Goal: Check status: Check status

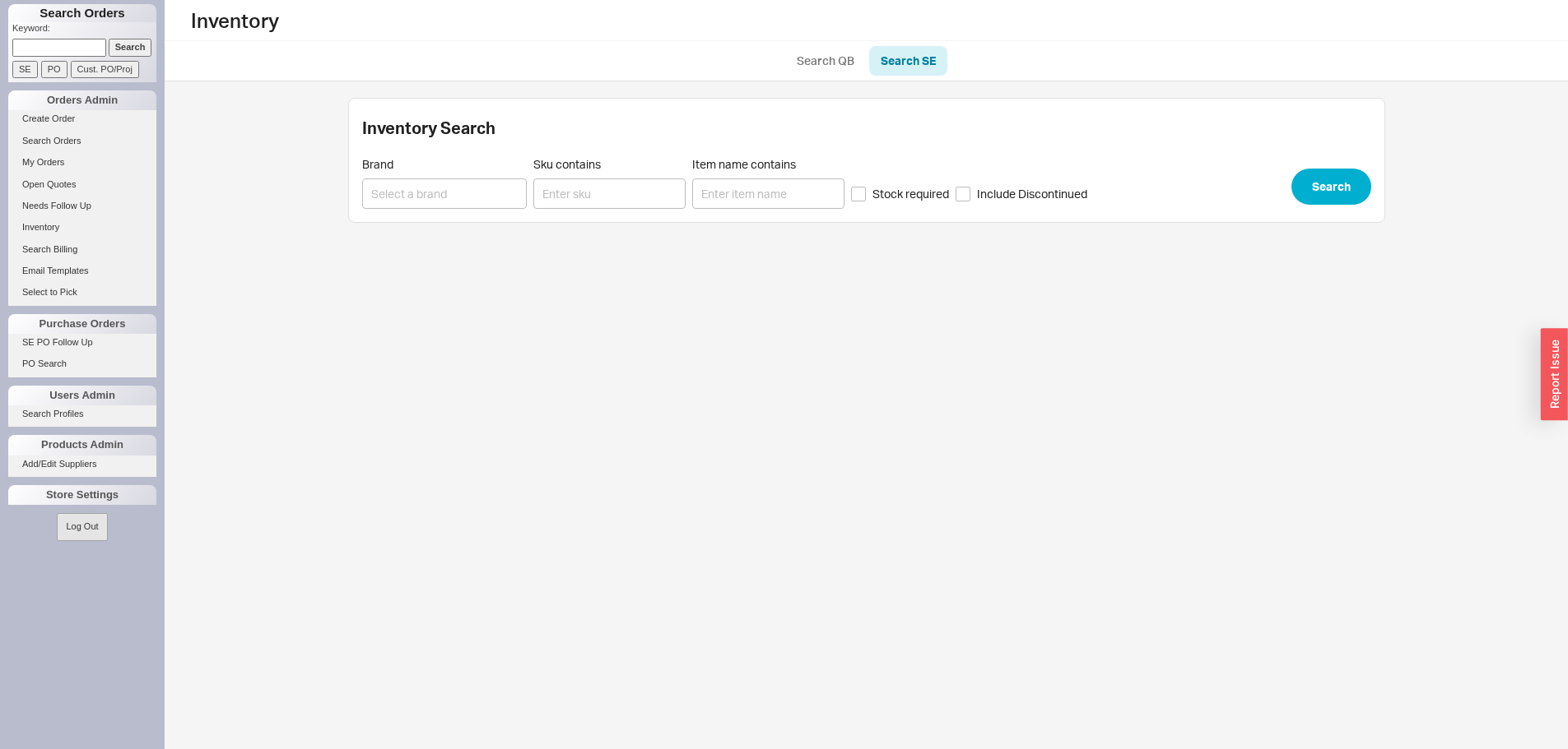
click at [22, 52] on input at bounding box center [59, 47] width 94 height 17
paste input "828745"
type input "828745"
click at [121, 41] on input "Search" at bounding box center [130, 47] width 44 height 17
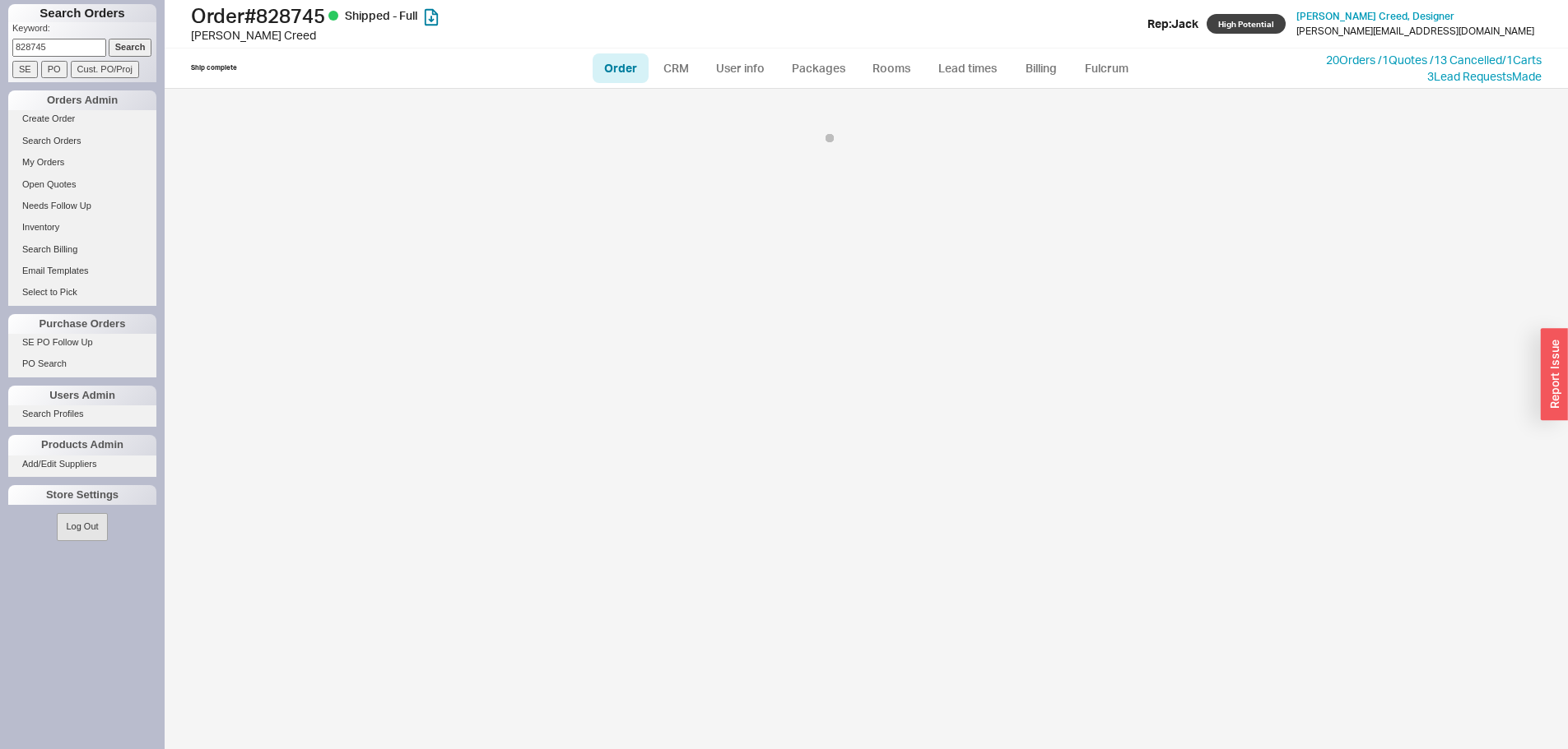
select select "LOW"
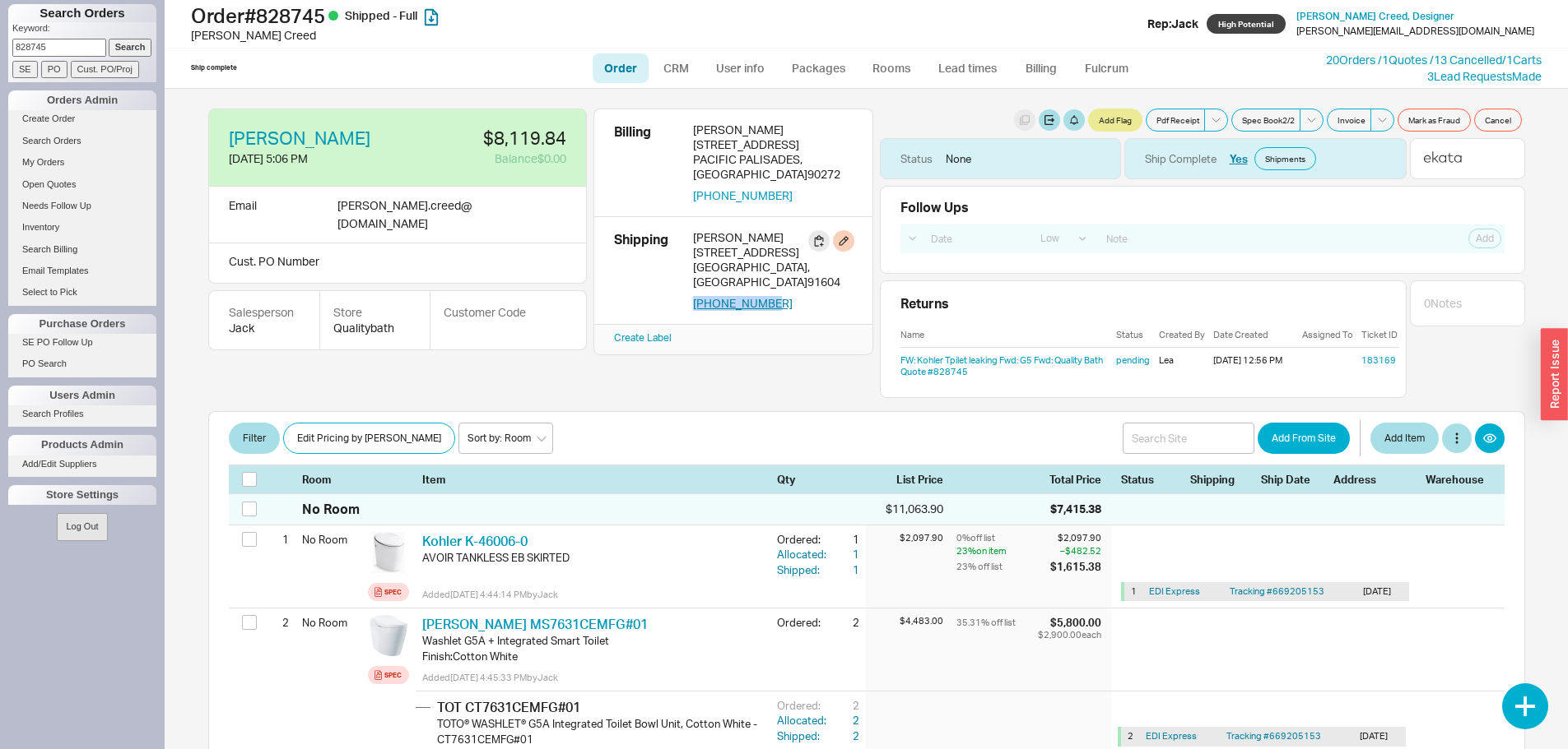
drag, startPoint x: 782, startPoint y: 286, endPoint x: 694, endPoint y: 287, distance: 88.0
click at [694, 296] on div "[PHONE_NUMBER]" at bounding box center [773, 304] width 160 height 15
copy button "[PHONE_NUMBER]"
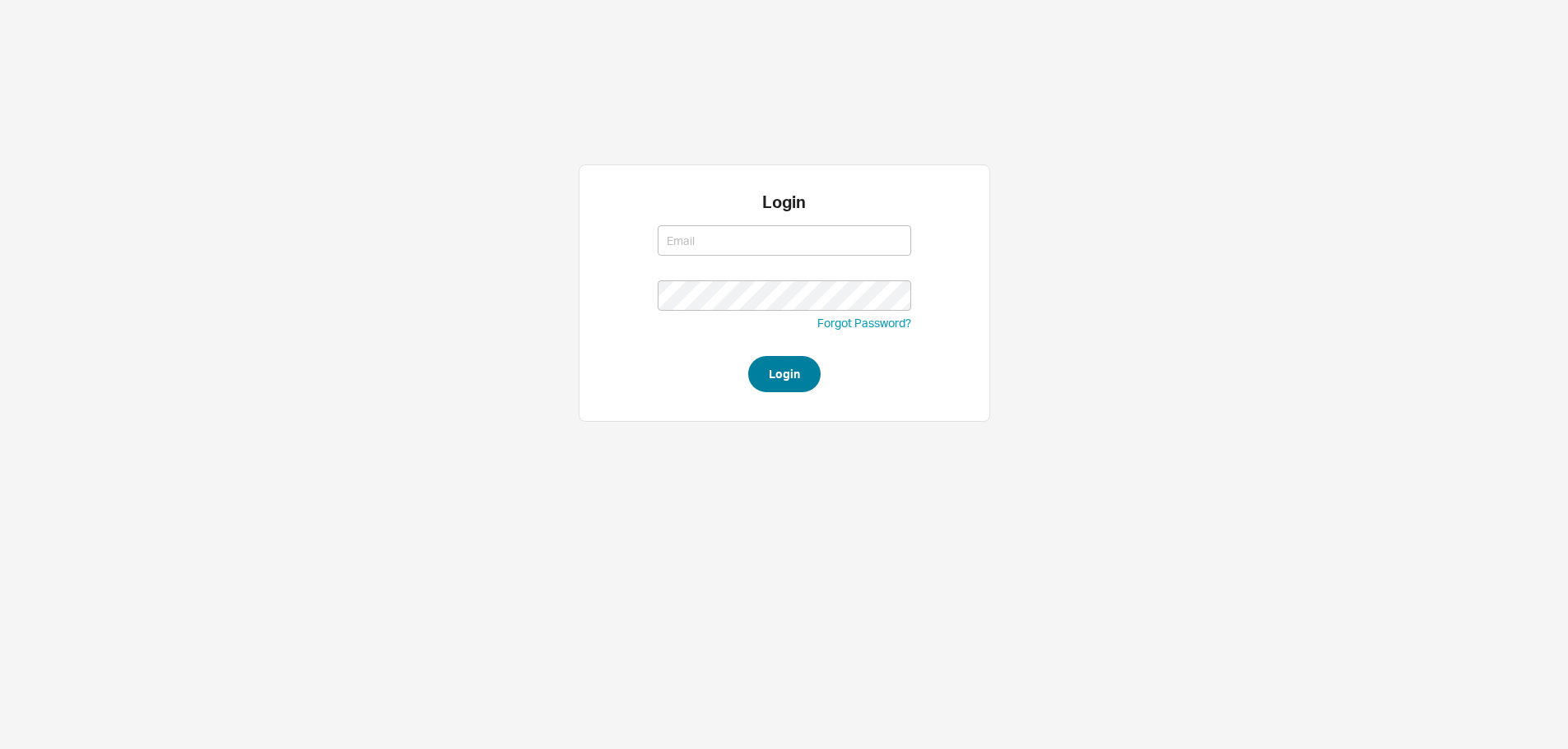
type input "[PERSON_NAME][EMAIL_ADDRESS][DOMAIN_NAME]"
type input "yossi@asbathnj.com"
click at [757, 374] on button "Login" at bounding box center [784, 374] width 72 height 36
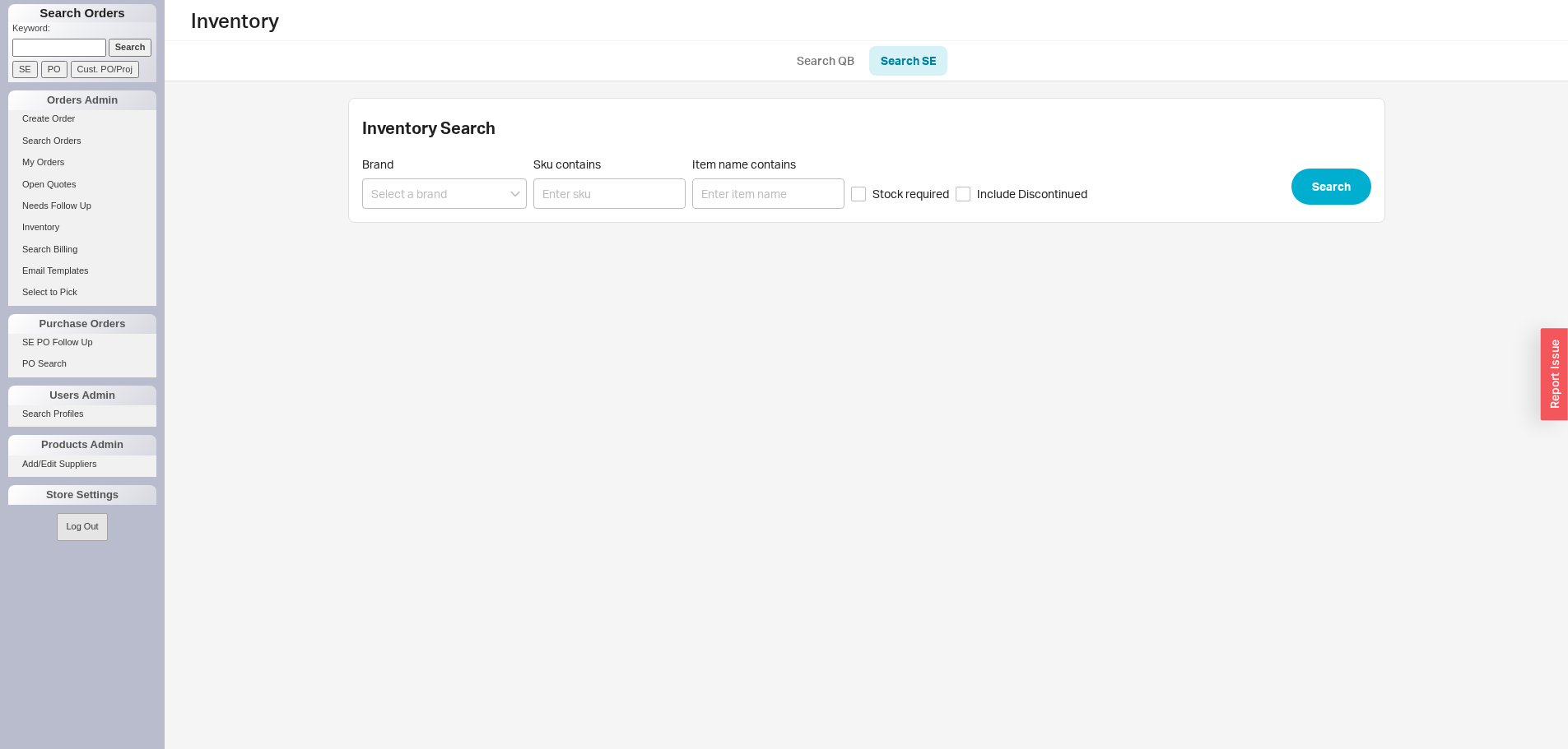
click at [49, 40] on input at bounding box center [59, 47] width 94 height 17
paste input "926944"
type input "926944"
click at [126, 49] on input "Search" at bounding box center [130, 47] width 44 height 17
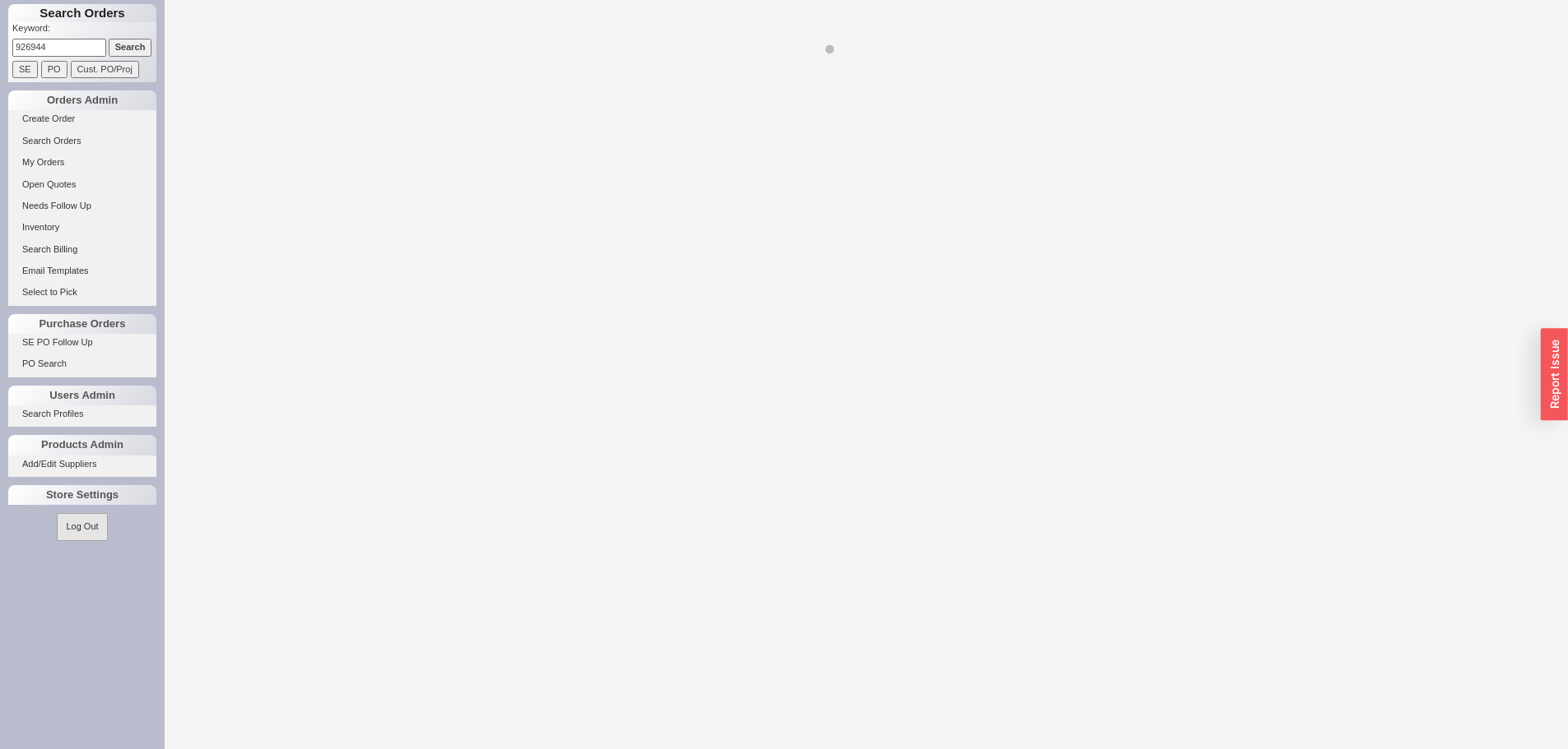
select select "LOW"
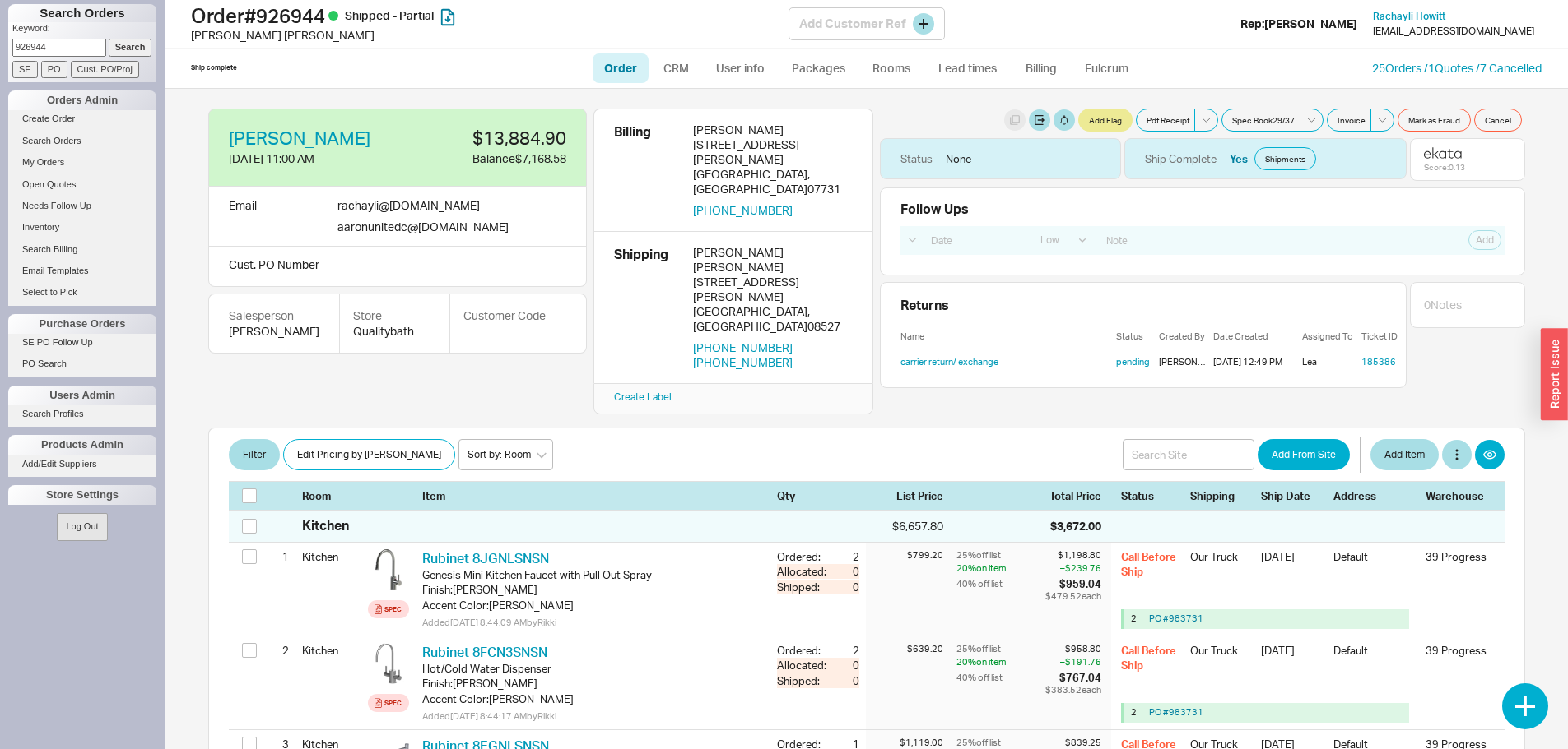
click at [287, 21] on h1 "Order # 926944 Shipped - Partial" at bounding box center [489, 15] width 597 height 23
copy h1 "926944"
